Goal: Obtain resource: Obtain resource

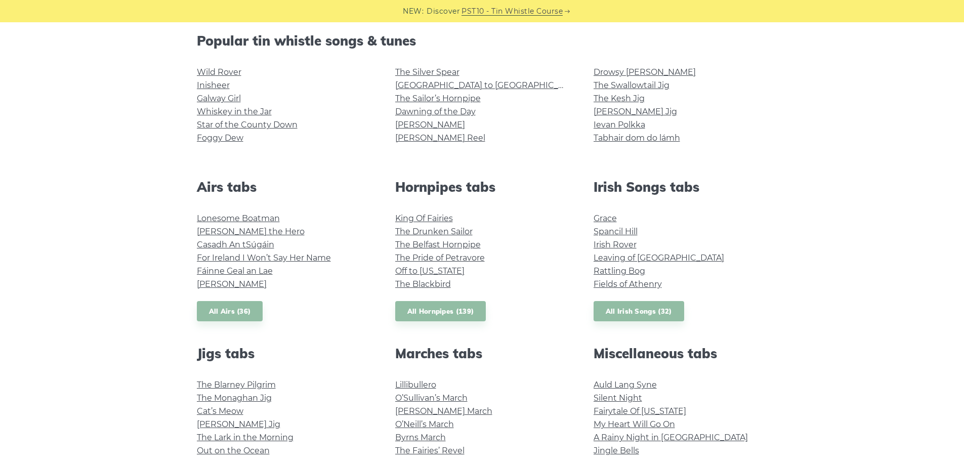
scroll to position [253, 0]
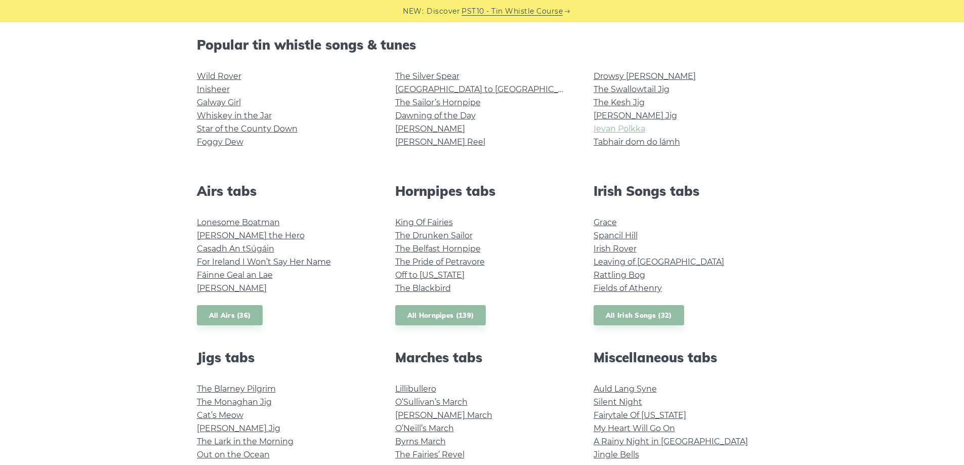
click at [635, 131] on link "Ievan Polkka" at bounding box center [620, 129] width 52 height 10
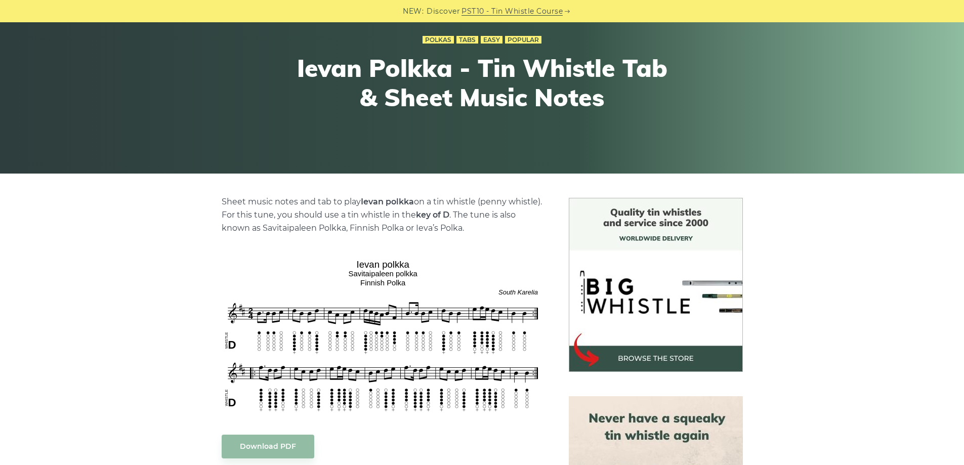
scroll to position [101, 0]
